Goal: Information Seeking & Learning: Learn about a topic

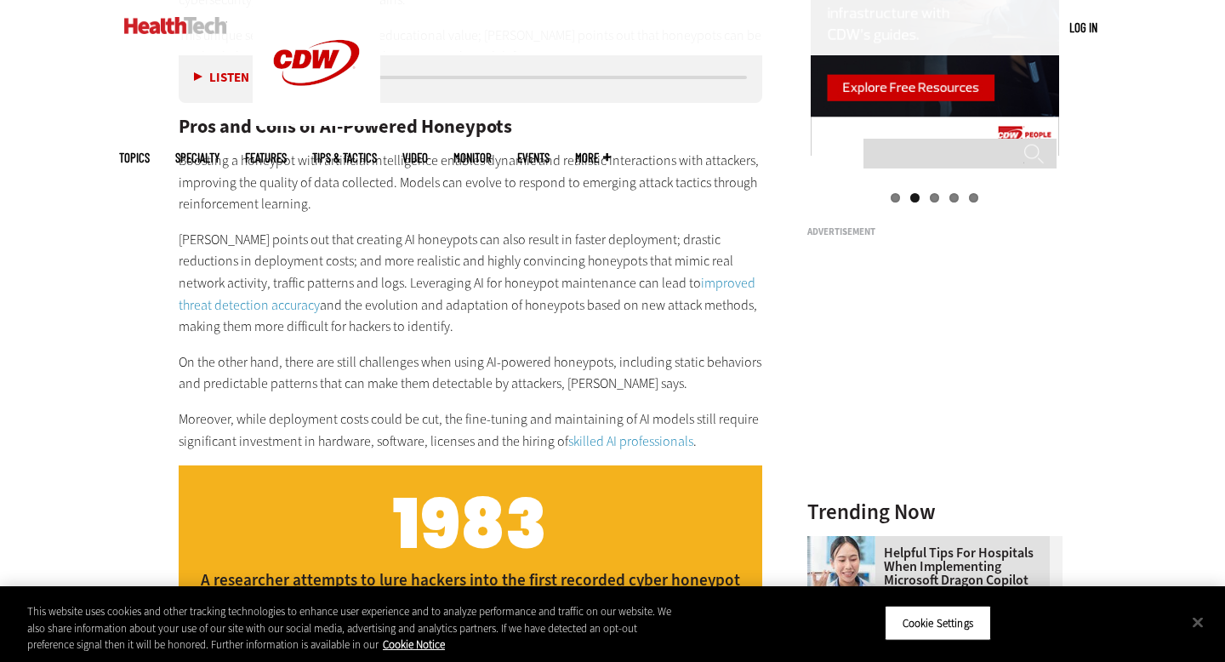
scroll to position [1904, 0]
